Goal: Use online tool/utility: Utilize a website feature to perform a specific function

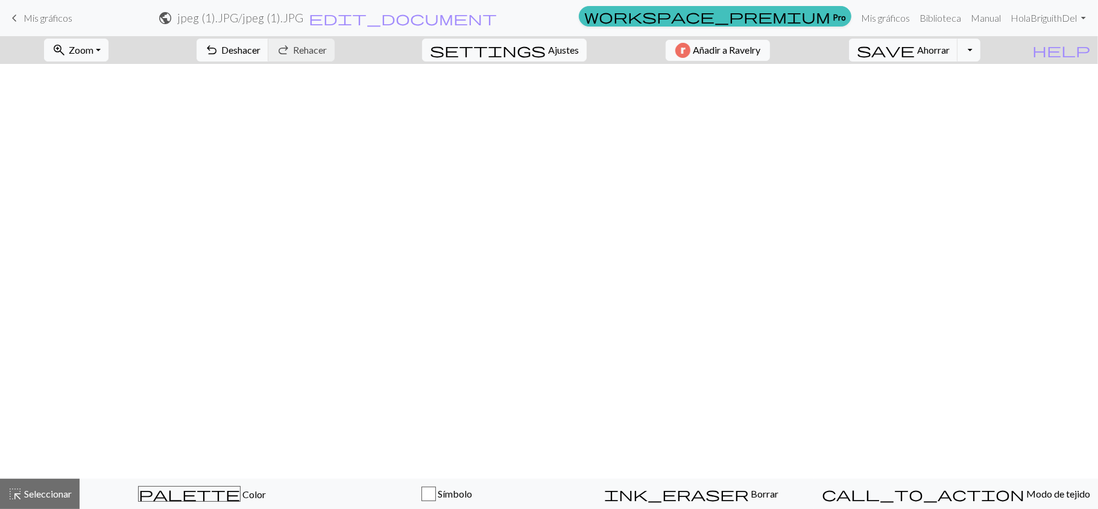
scroll to position [2281, 536]
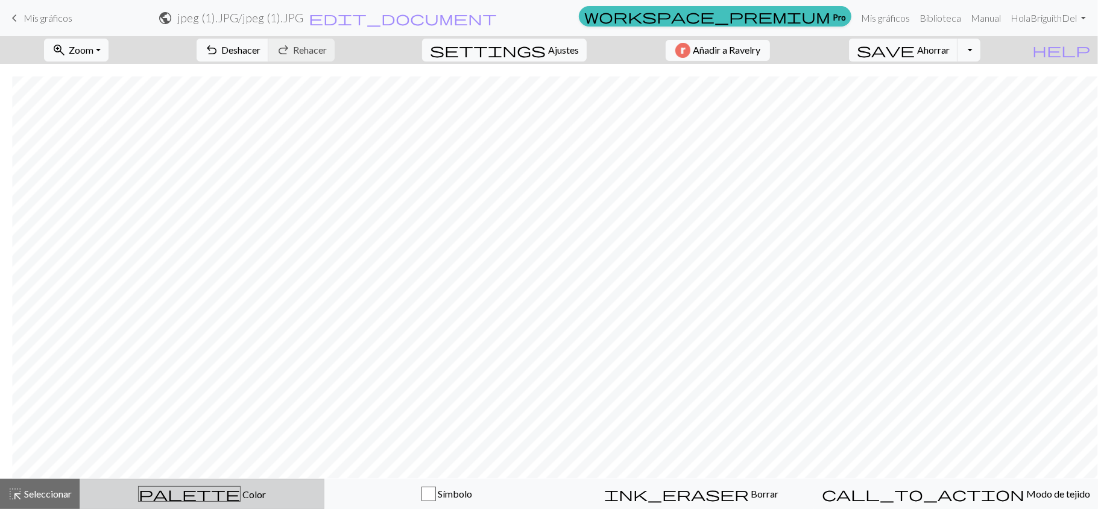
click at [203, 495] on span "palette" at bounding box center [189, 493] width 101 height 17
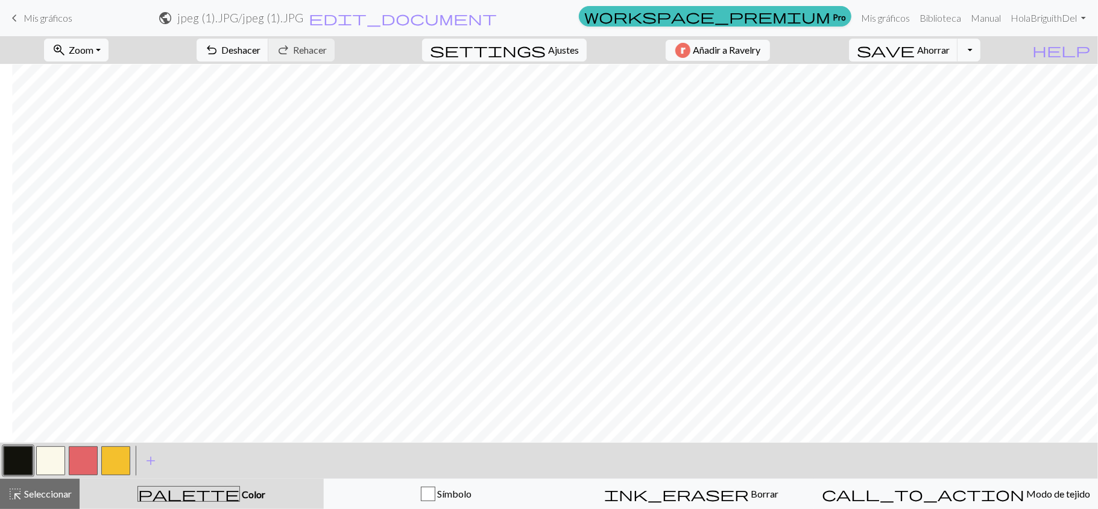
click at [54, 461] on button "button" at bounding box center [50, 460] width 29 height 29
click at [14, 450] on button "button" at bounding box center [18, 460] width 29 height 29
click at [57, 464] on button "button" at bounding box center [50, 460] width 29 height 29
click at [15, 455] on button "button" at bounding box center [18, 460] width 29 height 29
click at [260, 48] on font "Deshacer" at bounding box center [240, 49] width 39 height 11
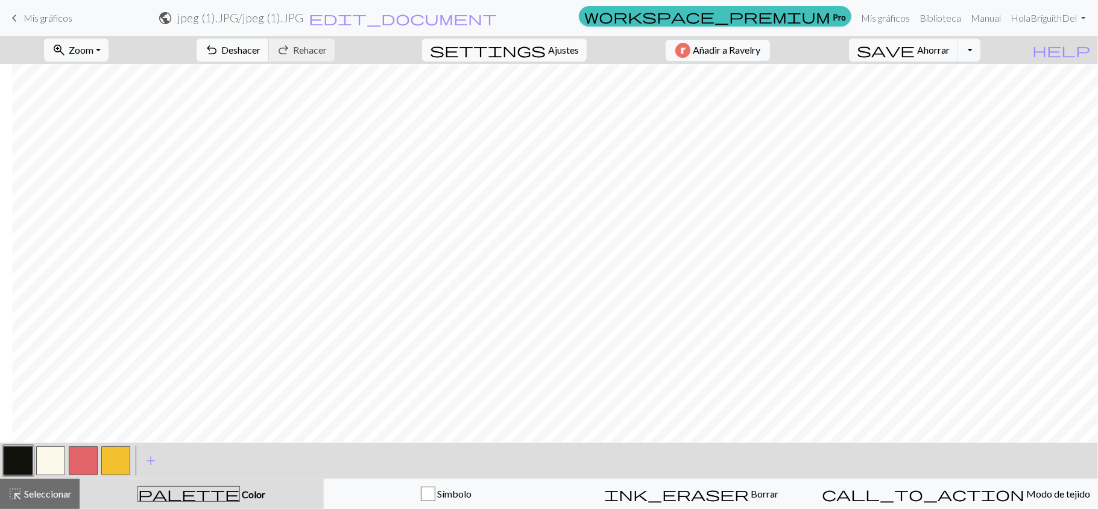
click at [260, 48] on font "Deshacer" at bounding box center [240, 49] width 39 height 11
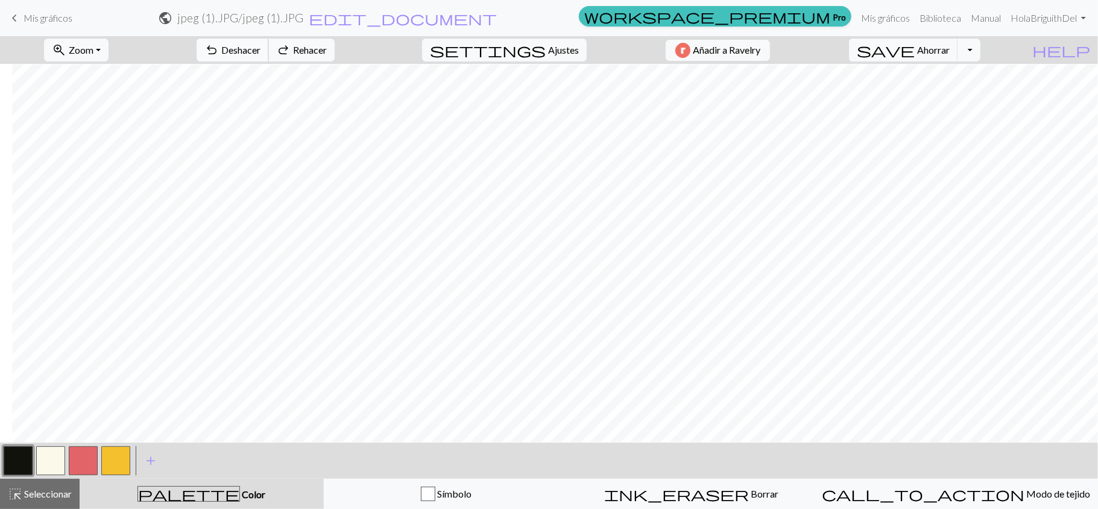
click at [260, 48] on font "Deshacer" at bounding box center [240, 49] width 39 height 11
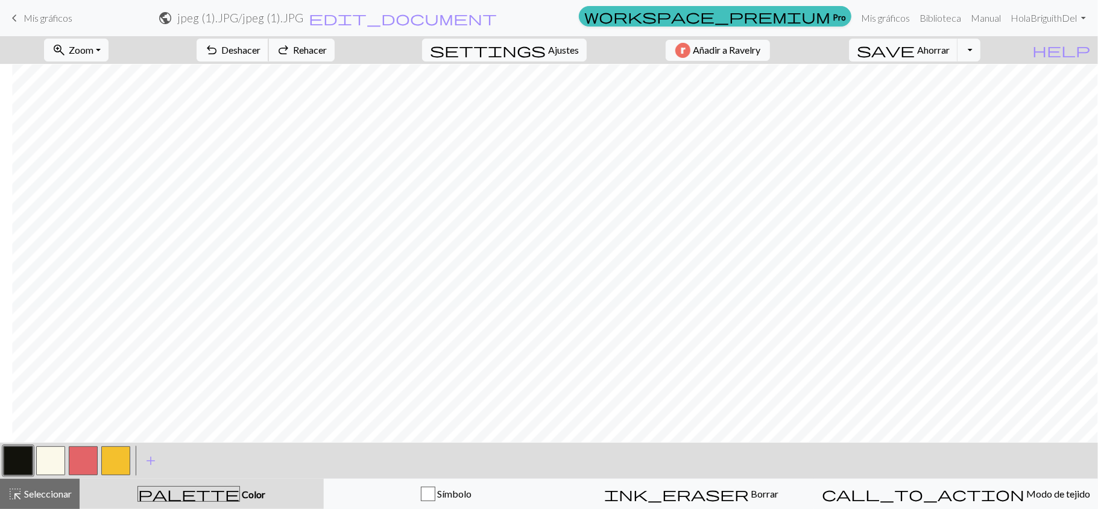
click at [260, 48] on font "Deshacer" at bounding box center [240, 49] width 39 height 11
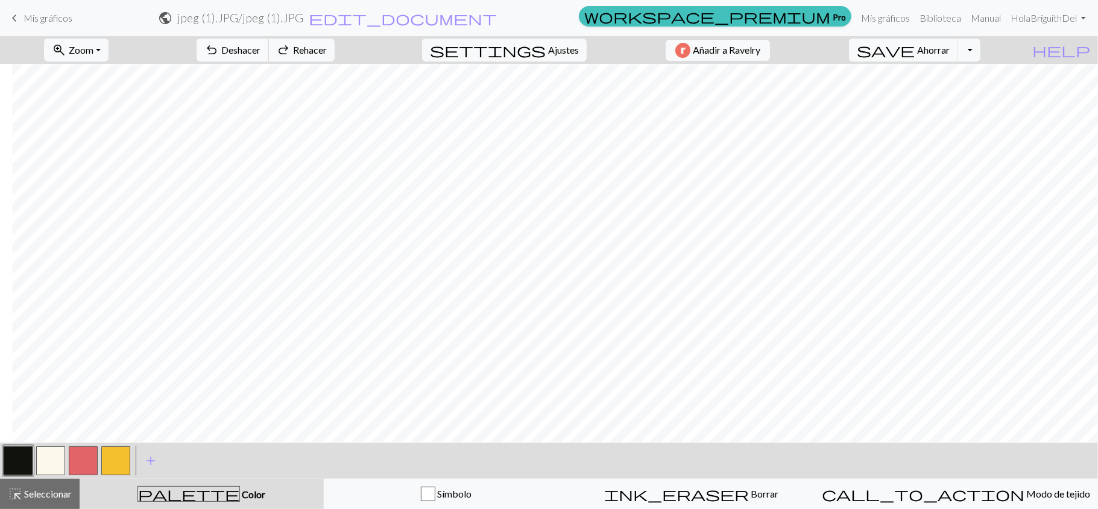
click at [260, 52] on font "Deshacer" at bounding box center [240, 49] width 39 height 11
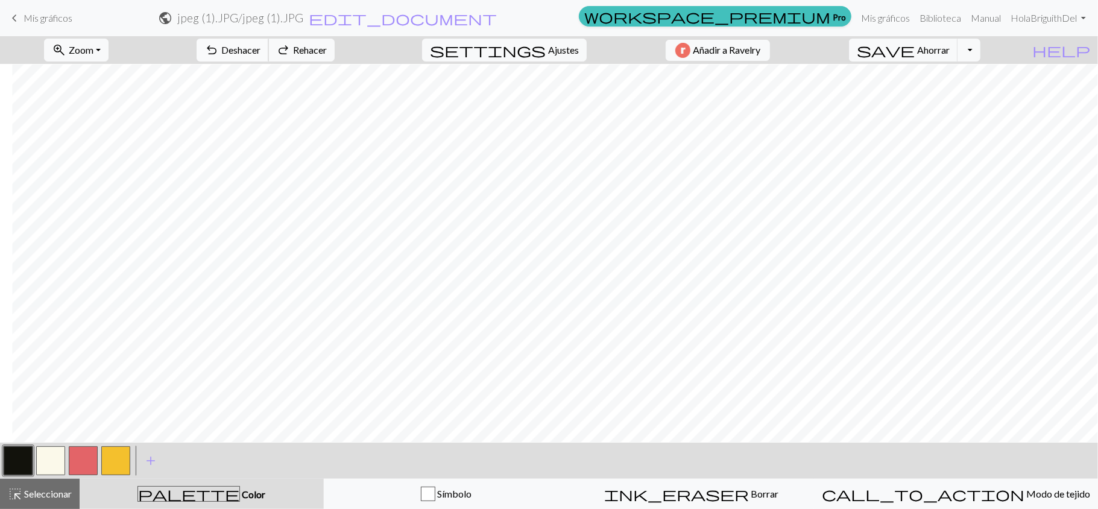
click at [260, 52] on font "Deshacer" at bounding box center [240, 49] width 39 height 11
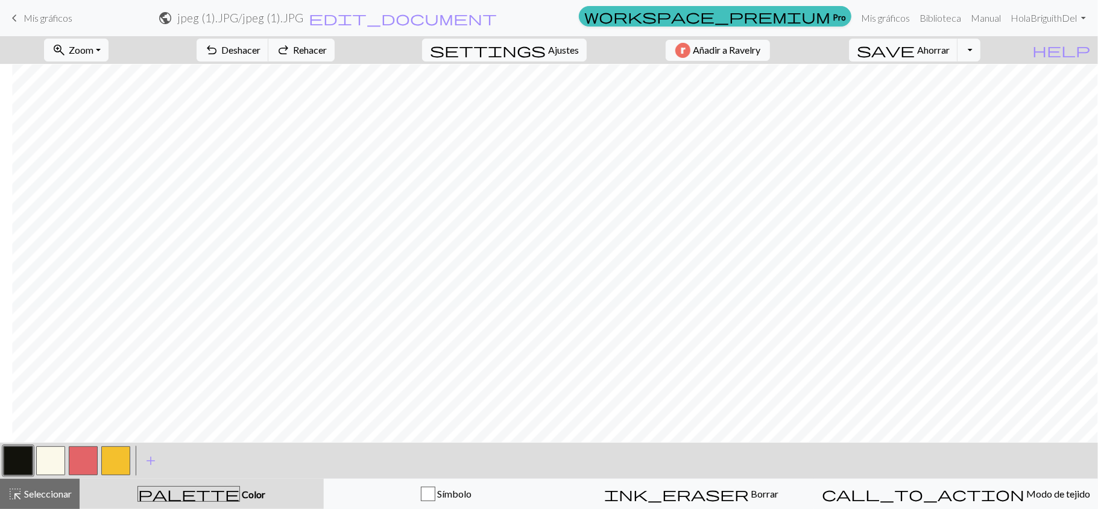
click at [28, 463] on button "button" at bounding box center [18, 460] width 29 height 29
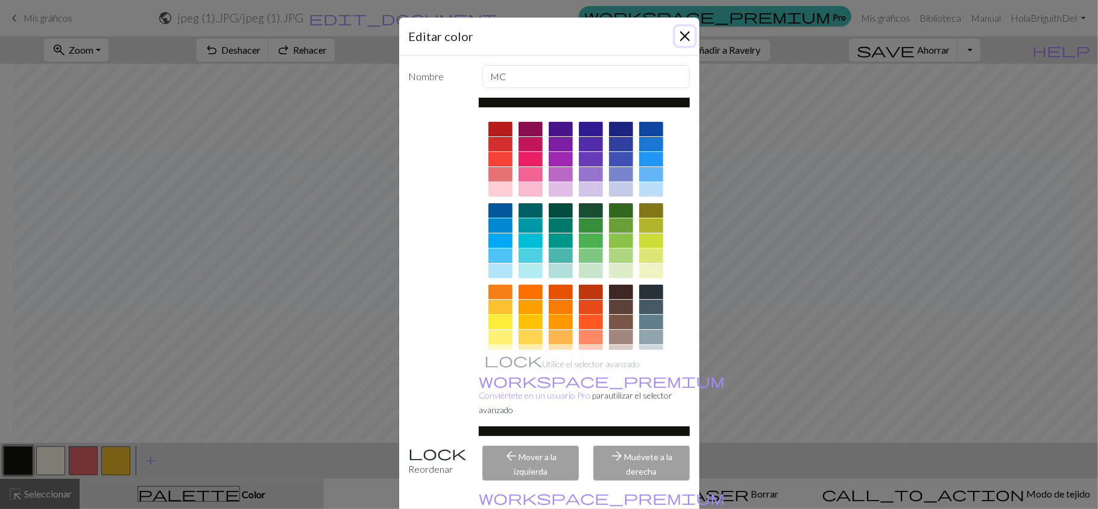
click at [686, 32] on button "Cerca" at bounding box center [684, 36] width 19 height 19
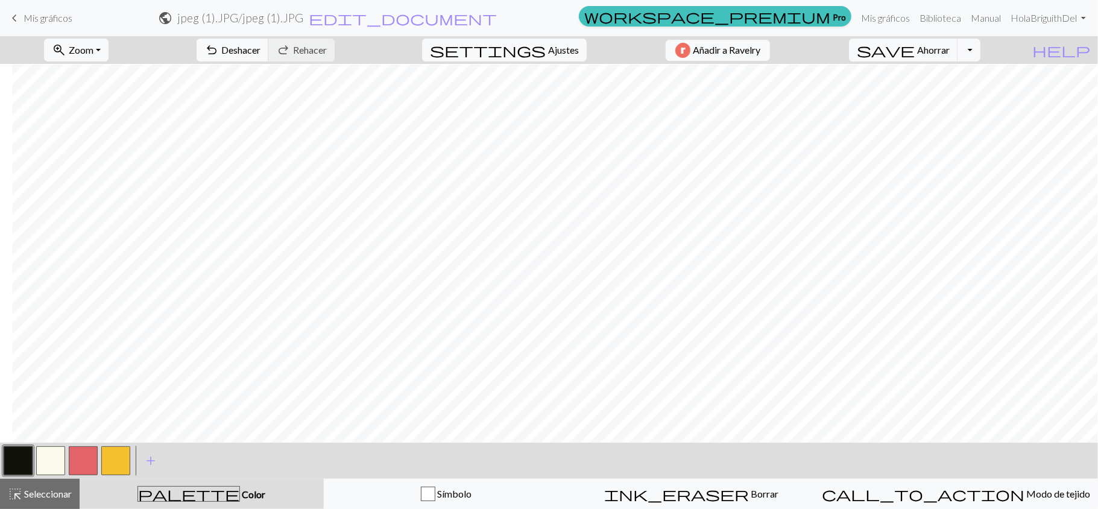
click at [60, 468] on button "button" at bounding box center [50, 460] width 29 height 29
click at [14, 456] on button "button" at bounding box center [18, 460] width 29 height 29
click at [43, 462] on button "button" at bounding box center [50, 460] width 29 height 29
click at [260, 54] on font "Deshacer" at bounding box center [240, 49] width 39 height 11
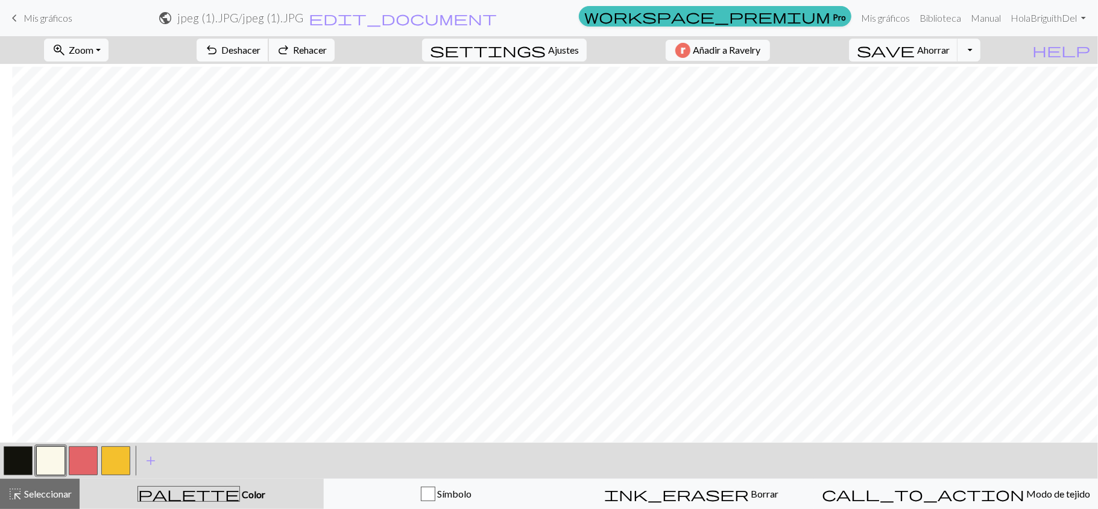
click at [260, 54] on font "Deshacer" at bounding box center [240, 49] width 39 height 11
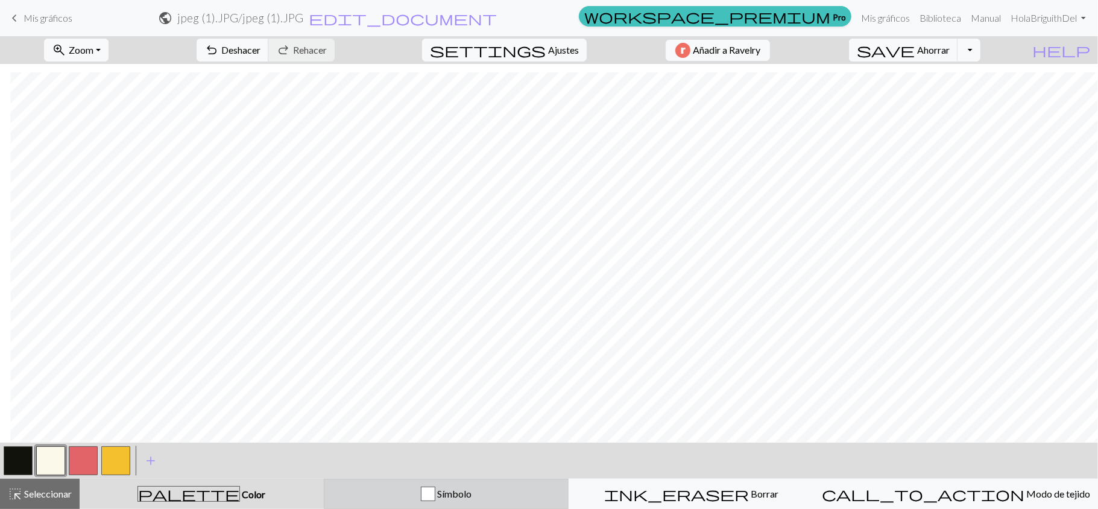
scroll to position [2311, 224]
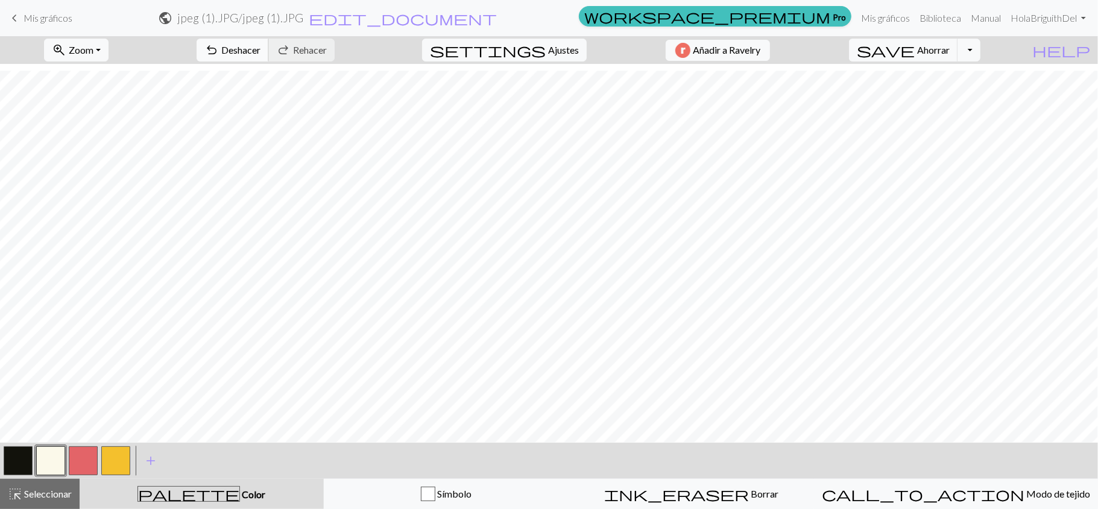
click at [260, 54] on font "Deshacer" at bounding box center [240, 49] width 39 height 11
